Goal: Task Accomplishment & Management: Manage account settings

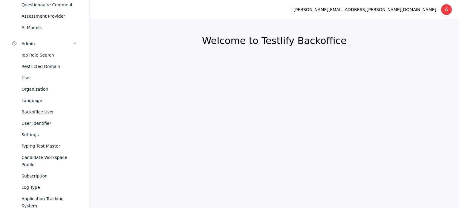
scroll to position [218, 0]
click at [38, 92] on div "Organization" at bounding box center [50, 89] width 56 height 7
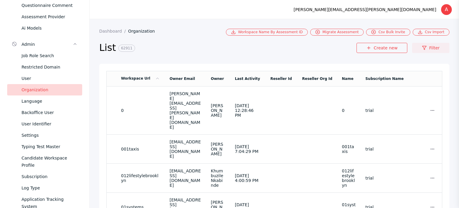
click at [430, 47] on link "Filter" at bounding box center [430, 48] width 37 height 10
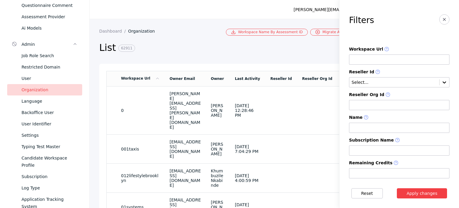
click at [378, 62] on input at bounding box center [399, 59] width 100 height 10
paste input "**********"
click at [421, 190] on button "Apply changes" at bounding box center [422, 193] width 51 height 10
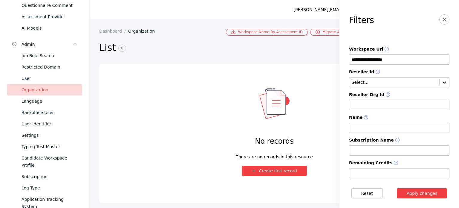
click at [397, 61] on input "**********" at bounding box center [399, 59] width 100 height 10
type input "*******"
click at [425, 190] on button "Apply changes" at bounding box center [422, 193] width 51 height 10
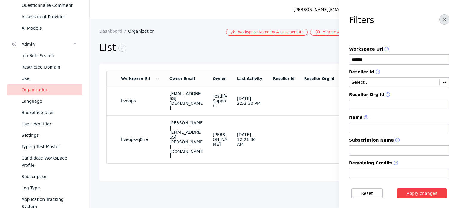
click at [442, 17] on icon "button" at bounding box center [444, 19] width 5 height 5
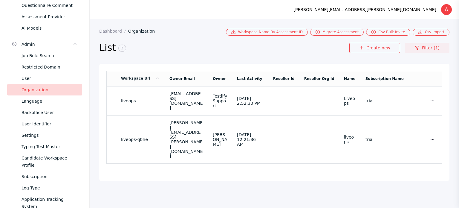
click at [429, 48] on link "Filter (1)" at bounding box center [427, 48] width 45 height 10
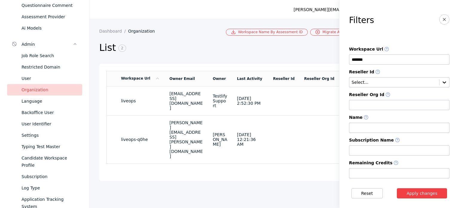
click at [408, 132] on input at bounding box center [399, 128] width 100 height 10
type input "*******"
click at [419, 192] on button "Apply changes" at bounding box center [422, 193] width 51 height 10
click at [443, 19] on line "button" at bounding box center [444, 19] width 2 height 2
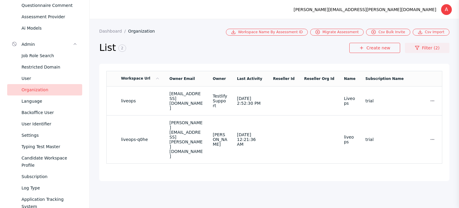
click at [428, 49] on link "Filter (2)" at bounding box center [427, 48] width 45 height 10
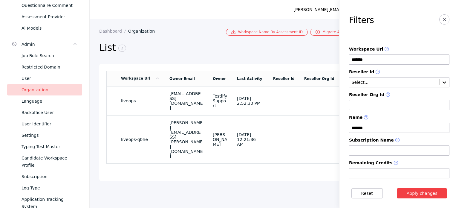
click at [389, 62] on input "*******" at bounding box center [399, 59] width 100 height 10
paste input "*******"
type input "*******"
click at [422, 193] on button "Apply changes" at bounding box center [422, 193] width 51 height 10
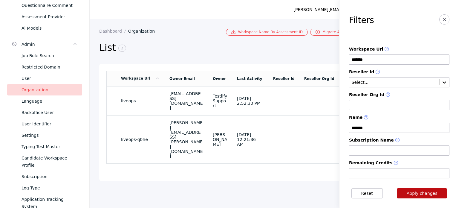
click at [422, 193] on button "Apply changes" at bounding box center [422, 193] width 51 height 10
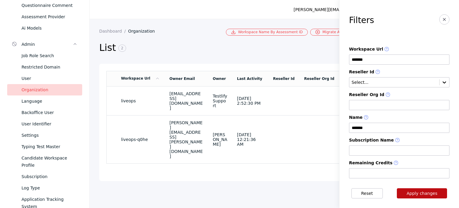
click at [422, 193] on button "Apply changes" at bounding box center [422, 193] width 51 height 10
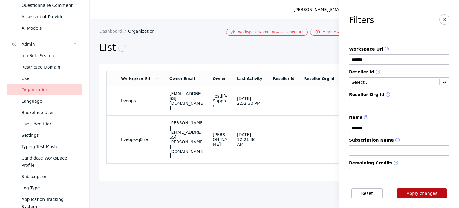
click at [422, 193] on button "Apply changes" at bounding box center [422, 193] width 51 height 10
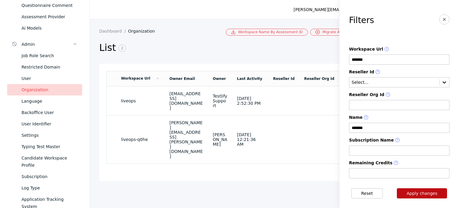
click at [422, 193] on button "Apply changes" at bounding box center [422, 193] width 51 height 10
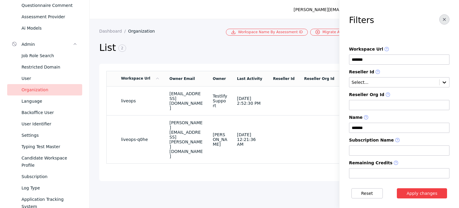
drag, startPoint x: 422, startPoint y: 193, endPoint x: 440, endPoint y: 19, distance: 174.9
click at [442, 19] on icon "button" at bounding box center [444, 19] width 5 height 5
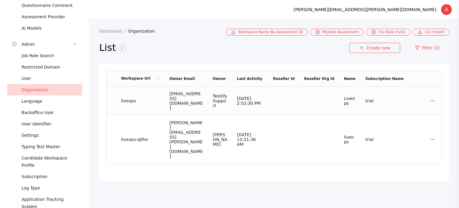
click at [298, 99] on td at bounding box center [284, 100] width 31 height 29
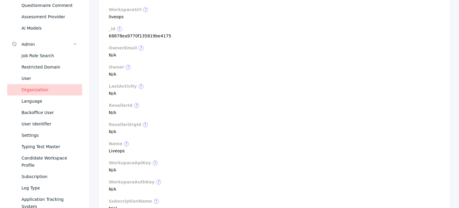
scroll to position [97, 0]
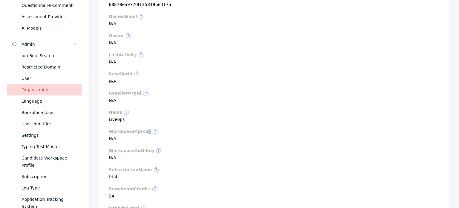
drag, startPoint x: 143, startPoint y: 133, endPoint x: 149, endPoint y: 126, distance: 9.6
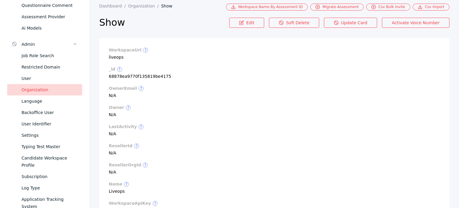
scroll to position [0, 0]
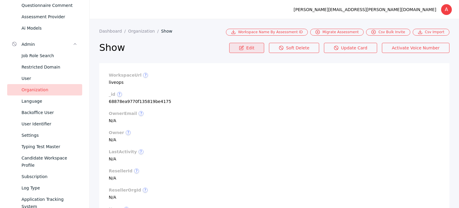
click at [253, 45] on link "Edit" at bounding box center [246, 48] width 35 height 10
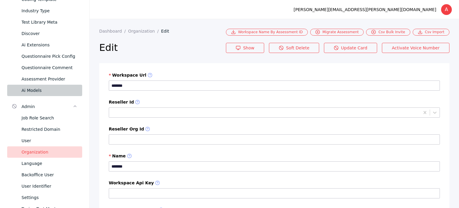
scroll to position [155, 0]
click at [41, 151] on div "Organization" at bounding box center [50, 151] width 56 height 7
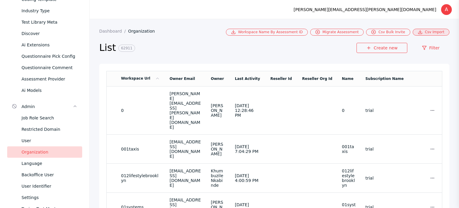
click at [433, 32] on link "Csv Import" at bounding box center [431, 32] width 37 height 7
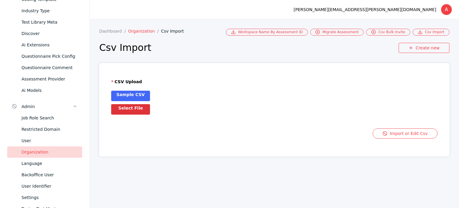
click at [135, 29] on link "Organization" at bounding box center [144, 31] width 33 height 5
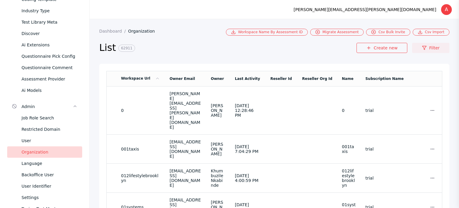
click at [429, 50] on link "Filter" at bounding box center [430, 48] width 37 height 10
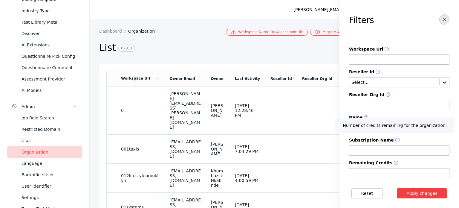
click at [442, 19] on icon "button" at bounding box center [444, 19] width 5 height 5
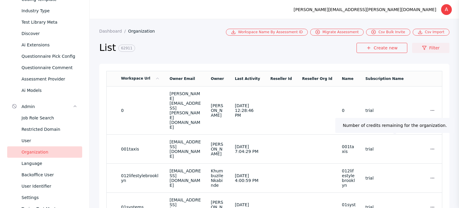
click at [429, 51] on link "Filter" at bounding box center [430, 48] width 37 height 10
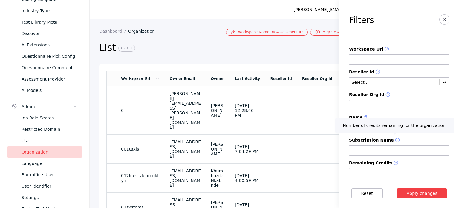
click at [387, 64] on input at bounding box center [399, 59] width 100 height 10
type input "*******"
drag, startPoint x: 434, startPoint y: 193, endPoint x: 393, endPoint y: 138, distance: 68.7
click at [434, 193] on button "Apply changes" at bounding box center [422, 193] width 51 height 10
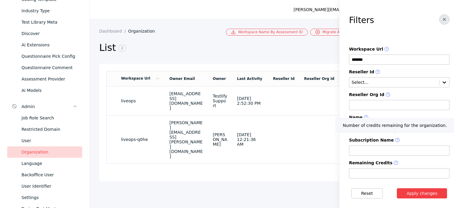
click at [442, 22] on span "button" at bounding box center [444, 19] width 5 height 5
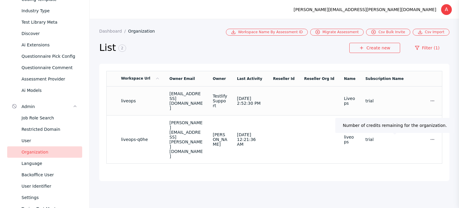
click at [269, 99] on td "[DATE] 2:52:30 PM" at bounding box center [250, 100] width 36 height 29
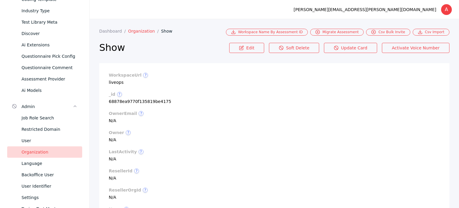
click at [140, 32] on link "Organization" at bounding box center [144, 31] width 33 height 5
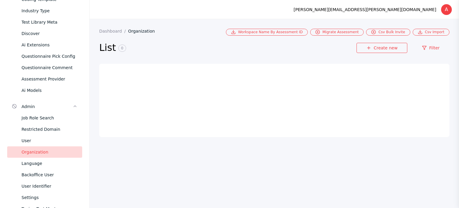
click at [440, 42] on section "List 0 Create new Filter" at bounding box center [274, 50] width 350 height 28
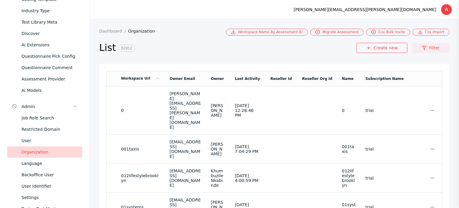
click at [431, 51] on link "Filter" at bounding box center [430, 48] width 37 height 10
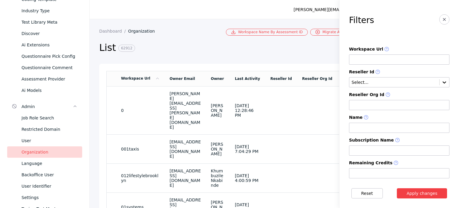
click at [387, 61] on input at bounding box center [399, 59] width 100 height 10
type input "*********"
click at [427, 191] on button "Apply changes" at bounding box center [422, 193] width 51 height 10
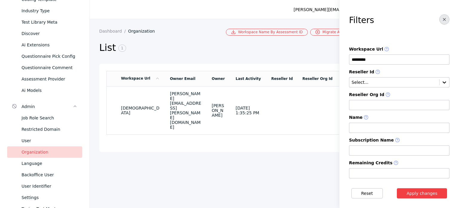
click at [443, 19] on button "button" at bounding box center [445, 19] width 10 height 10
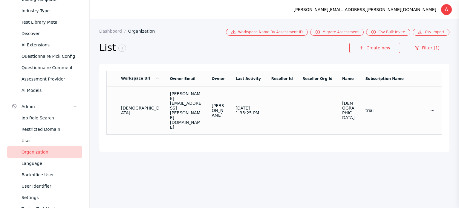
click at [295, 99] on td at bounding box center [282, 110] width 31 height 48
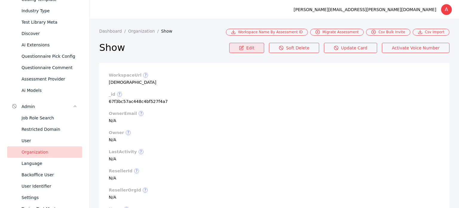
click at [244, 46] on icon at bounding box center [241, 47] width 5 height 5
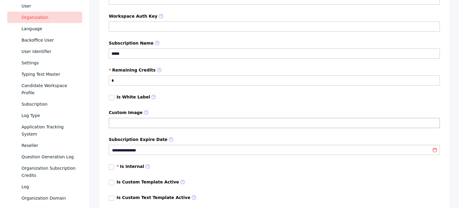
scroll to position [194, 0]
click at [433, 149] on line at bounding box center [435, 149] width 4 height 0
click at [396, 148] on div "**********" at bounding box center [275, 149] width 326 height 7
click at [436, 148] on line at bounding box center [436, 147] width 0 height 1
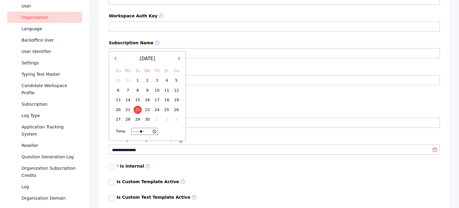
click at [350, 152] on input "**********" at bounding box center [275, 150] width 327 height 5
click at [179, 61] on button "Next Month" at bounding box center [181, 59] width 4 height 4
click at [179, 61] on div "[DATE]" at bounding box center [148, 62] width 72 height 10
click at [196, 62] on button "Next Month" at bounding box center [193, 59] width 4 height 4
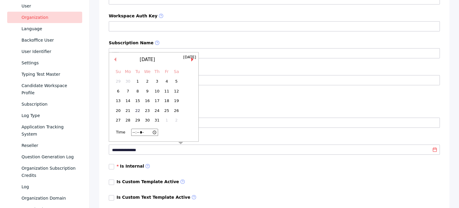
click at [196, 62] on button "Next Month" at bounding box center [193, 59] width 4 height 4
click at [196, 63] on div "[DATE] Previous Month Next Month [DATE] Su Mo Tu We Th Fr Sa 27 28 29 30 31 1 2…" at bounding box center [154, 91] width 90 height 99
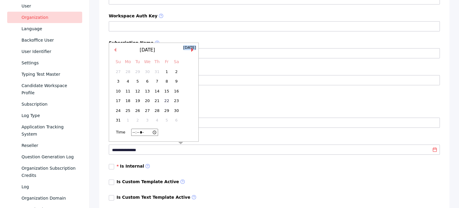
drag, startPoint x: 199, startPoint y: 55, endPoint x: 200, endPoint y: 52, distance: 3.2
click at [199, 52] on div "[DATE] Previous Month Next Month [DATE] Su Mo Tu We Th Fr Sa 27 28 29 30 31 1 2…" at bounding box center [154, 91] width 90 height 99
click at [196, 52] on button "Next Month" at bounding box center [193, 50] width 4 height 4
click at [196, 62] on button "Next Month" at bounding box center [193, 59] width 4 height 4
click at [138, 94] on div "7" at bounding box center [138, 91] width 8 height 8
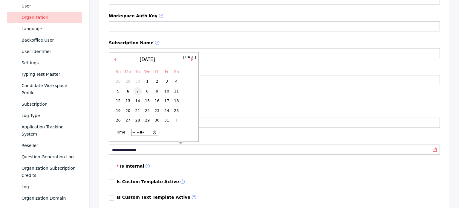
type input "**********"
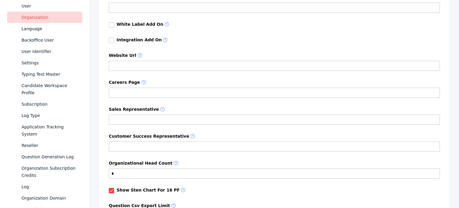
scroll to position [622, 0]
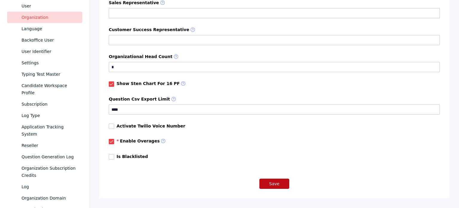
click at [271, 184] on button "Save" at bounding box center [275, 184] width 30 height 10
